Goal: Task Accomplishment & Management: Manage account settings

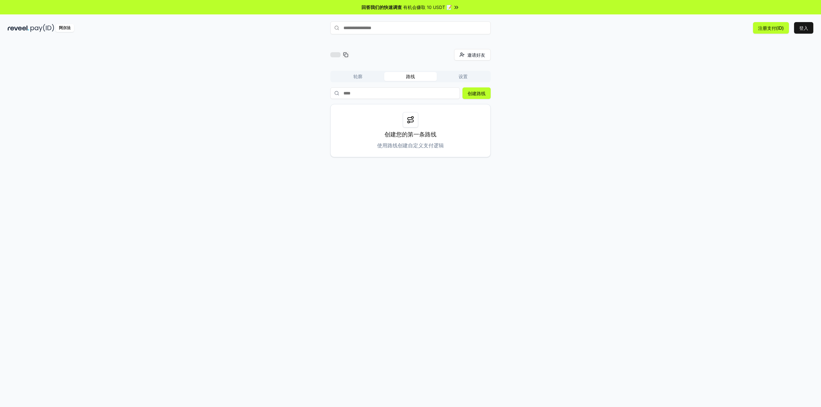
click at [515, 110] on div "邀请好友 邀请 轮廓 路线 设置 创建路线 创建您的第一条路线 使用路线创建自定义支付逻辑" at bounding box center [410, 103] width 805 height 108
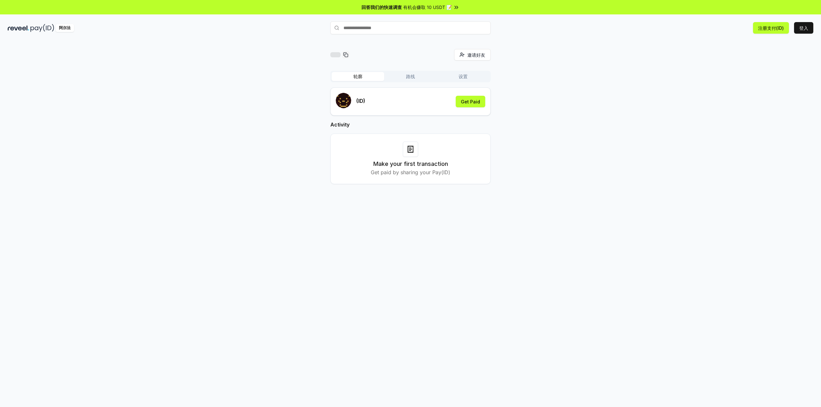
click at [358, 75] on font "轮廓" at bounding box center [357, 76] width 9 height 5
click at [463, 75] on font "设置" at bounding box center [462, 76] width 9 height 5
click at [361, 76] on font "轮廓" at bounding box center [357, 76] width 9 height 5
click at [473, 105] on font "获得报酬" at bounding box center [471, 101] width 18 height 7
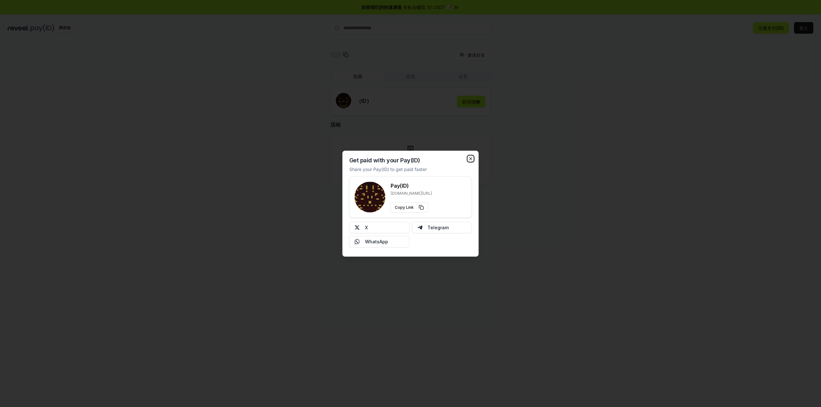
click at [470, 159] on icon "button" at bounding box center [470, 158] width 3 height 3
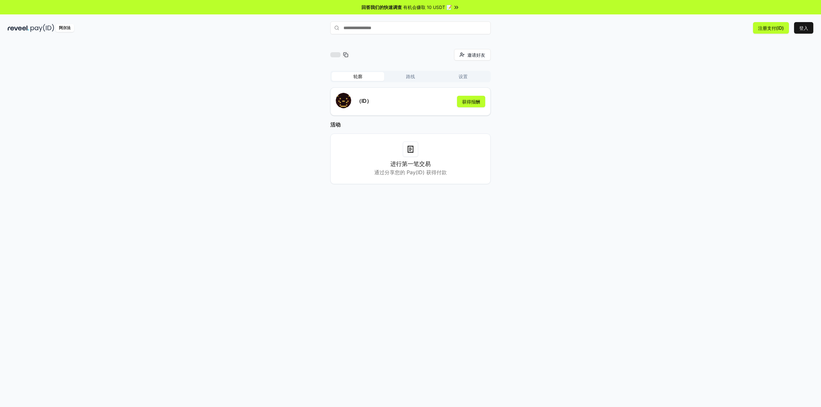
click at [66, 27] on font "阿尔法" at bounding box center [65, 27] width 12 height 5
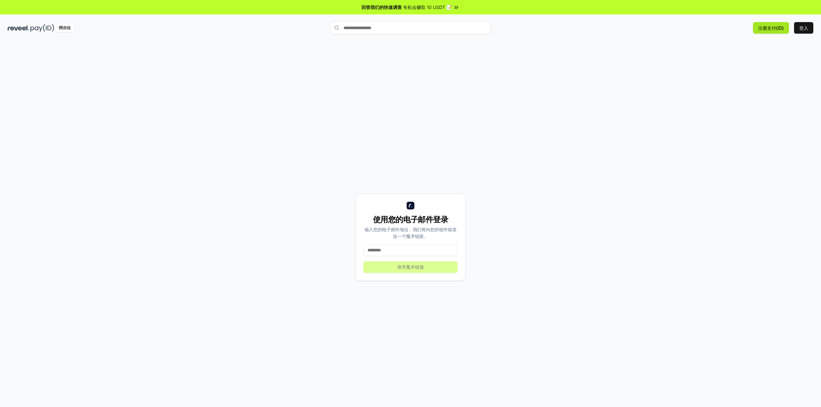
click at [776, 28] on font "注册支付(ID)" at bounding box center [771, 27] width 26 height 5
click at [801, 29] on font "登入" at bounding box center [803, 27] width 9 height 5
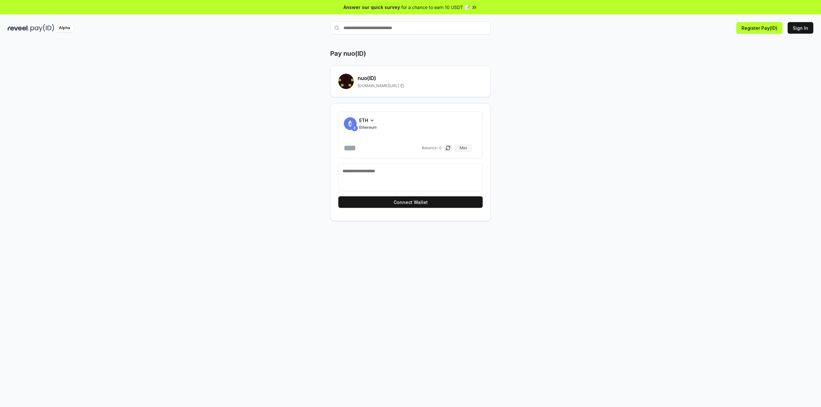
click at [373, 119] on icon at bounding box center [371, 120] width 5 height 5
